Goal: Task Accomplishment & Management: Use online tool/utility

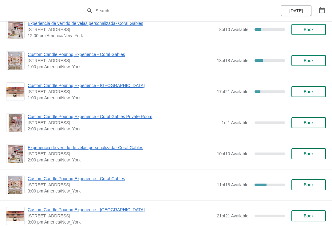
scroll to position [588, 0]
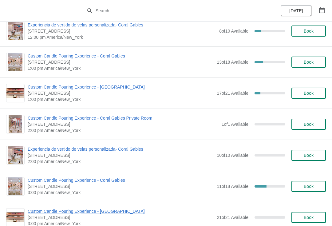
click at [45, 57] on span "Custom Candle Pouring Experience - Coral Gables" at bounding box center [121, 56] width 186 height 6
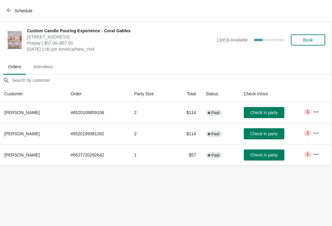
scroll to position [0, 0]
click at [312, 116] on button "button" at bounding box center [316, 111] width 11 height 11
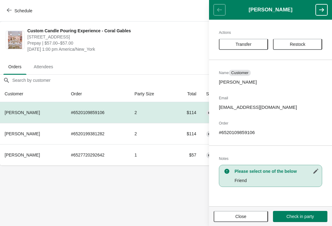
click at [55, 195] on body "Schedule Custom Candle Pouring Experience - Coral Gables [STREET_ADDRESS] Prepa…" at bounding box center [166, 113] width 332 height 226
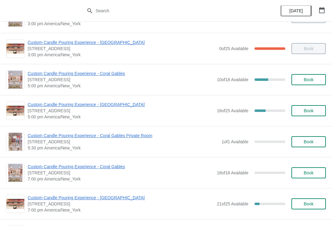
scroll to position [243, 0]
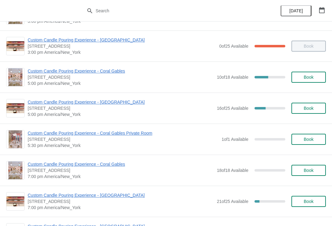
click at [105, 73] on span "Custom Candle Pouring Experience - Coral Gables" at bounding box center [121, 71] width 186 height 6
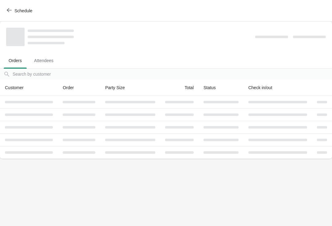
scroll to position [0, 0]
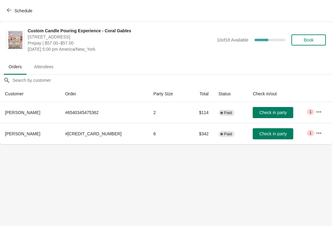
click at [316, 134] on icon "button" at bounding box center [319, 133] width 6 height 6
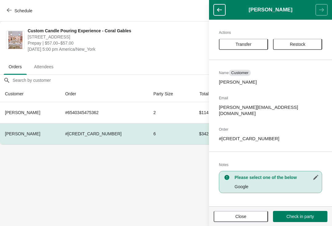
click at [242, 214] on span "Close" at bounding box center [240, 216] width 11 height 5
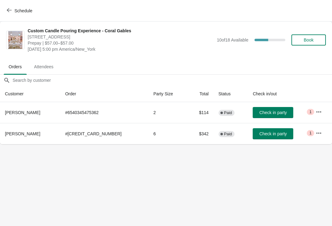
click at [15, 13] on span "Schedule" at bounding box center [23, 10] width 18 height 5
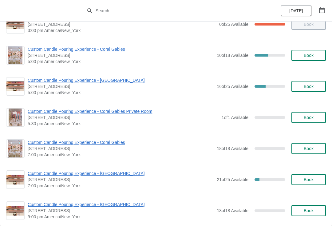
scroll to position [253, 0]
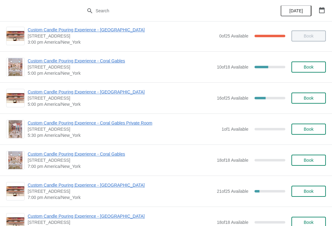
click at [102, 63] on span "Custom Candle Pouring Experience - Coral Gables" at bounding box center [121, 61] width 186 height 6
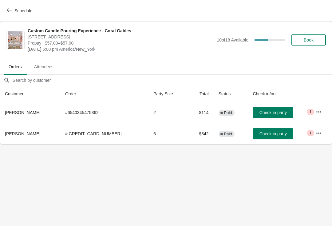
scroll to position [0, 0]
click at [262, 133] on span "Check in party" at bounding box center [272, 133] width 27 height 5
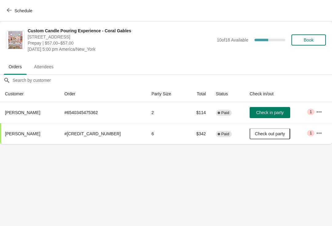
click at [0, 96] on th "Customer" at bounding box center [29, 94] width 59 height 16
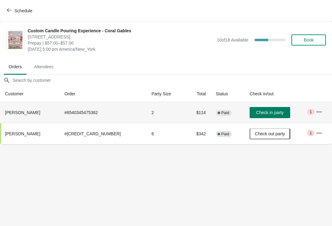
click at [261, 117] on button "Check in party" at bounding box center [270, 112] width 41 height 11
click at [10, 13] on span "button" at bounding box center [9, 11] width 5 height 6
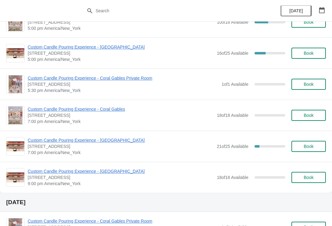
scroll to position [300, 0]
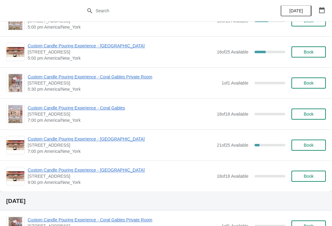
click at [15, 114] on img at bounding box center [15, 114] width 14 height 18
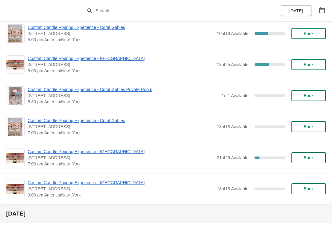
scroll to position [312, 0]
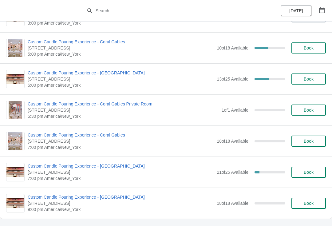
scroll to position [276, 0]
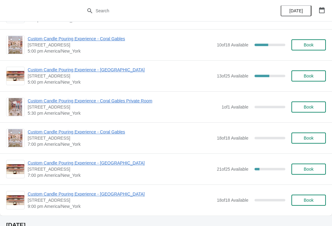
click at [71, 134] on span "Custom Candle Pouring Experience - Coral Gables" at bounding box center [121, 132] width 186 height 6
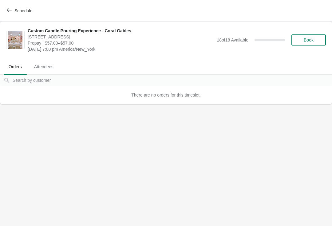
click at [16, 10] on span "Schedule" at bounding box center [23, 10] width 18 height 5
